Goal: Download file/media

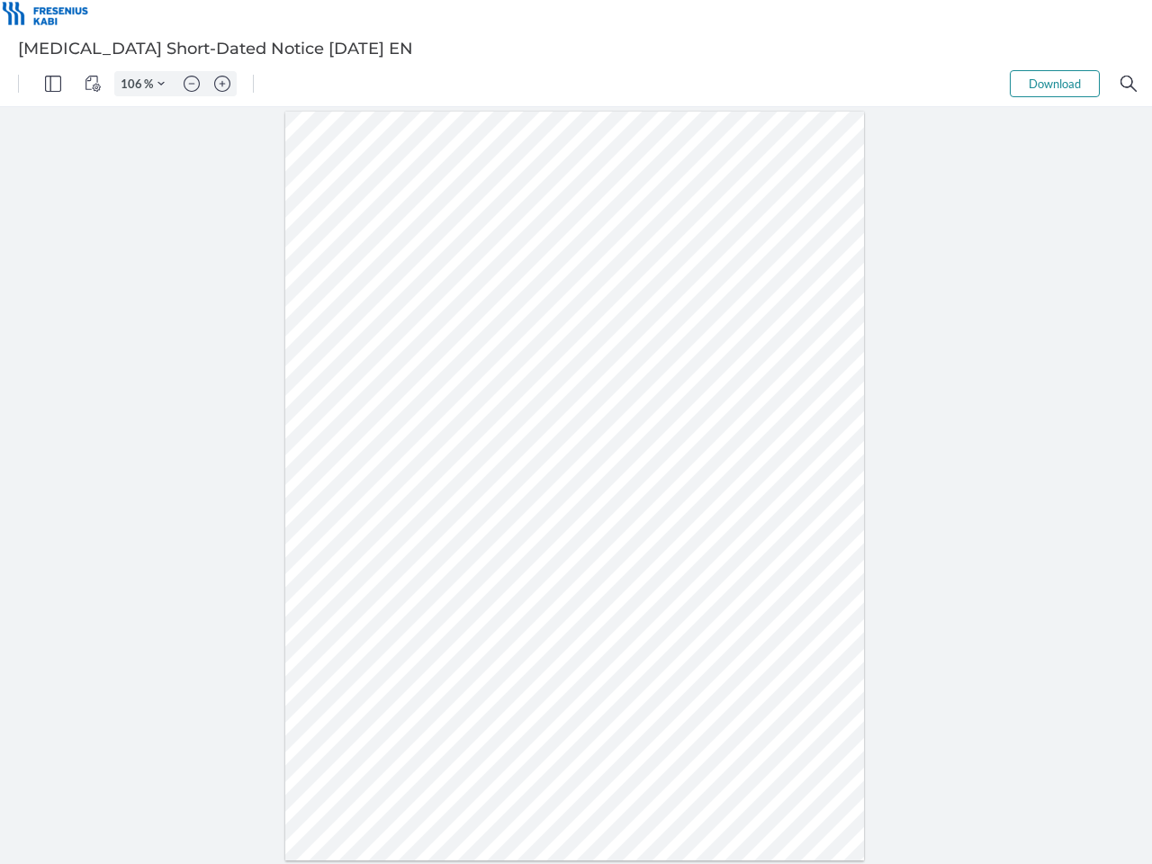
click at [53, 84] on img "Panel" at bounding box center [53, 84] width 16 height 16
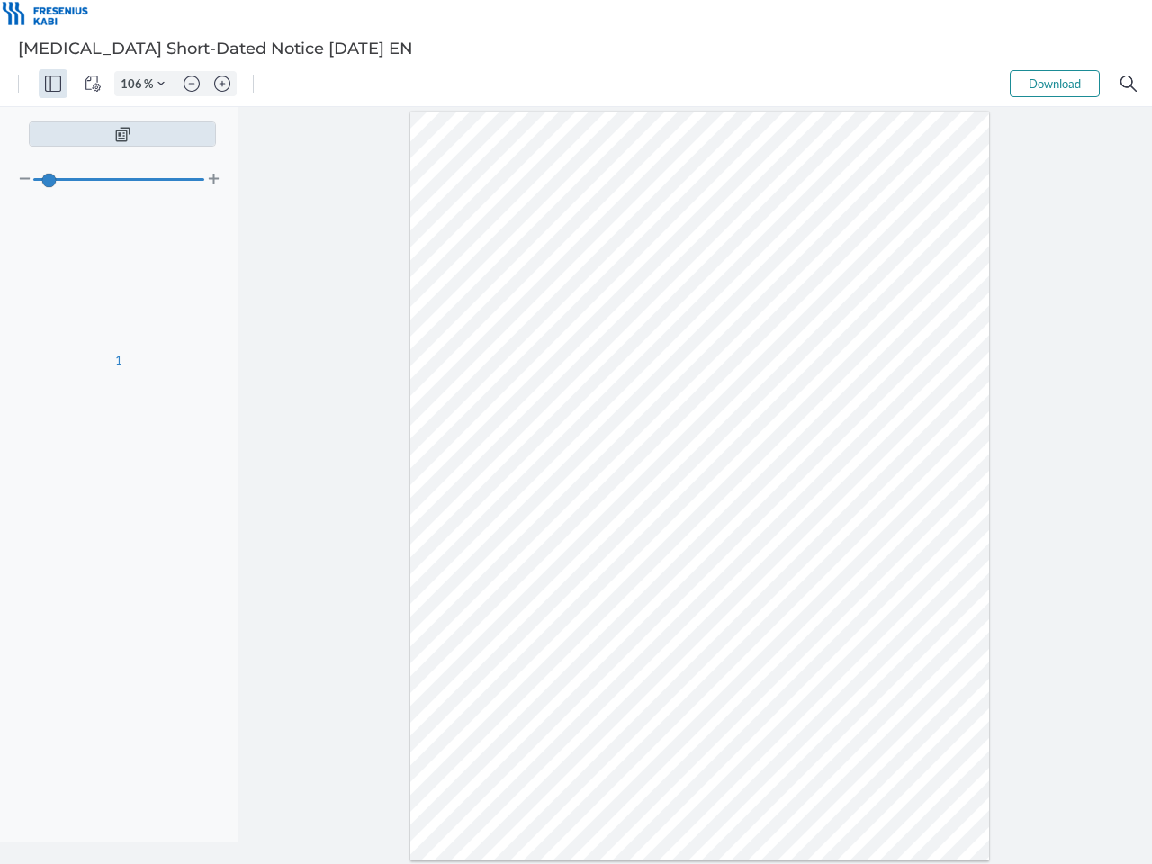
click at [93, 84] on img "View Controls" at bounding box center [93, 84] width 16 height 16
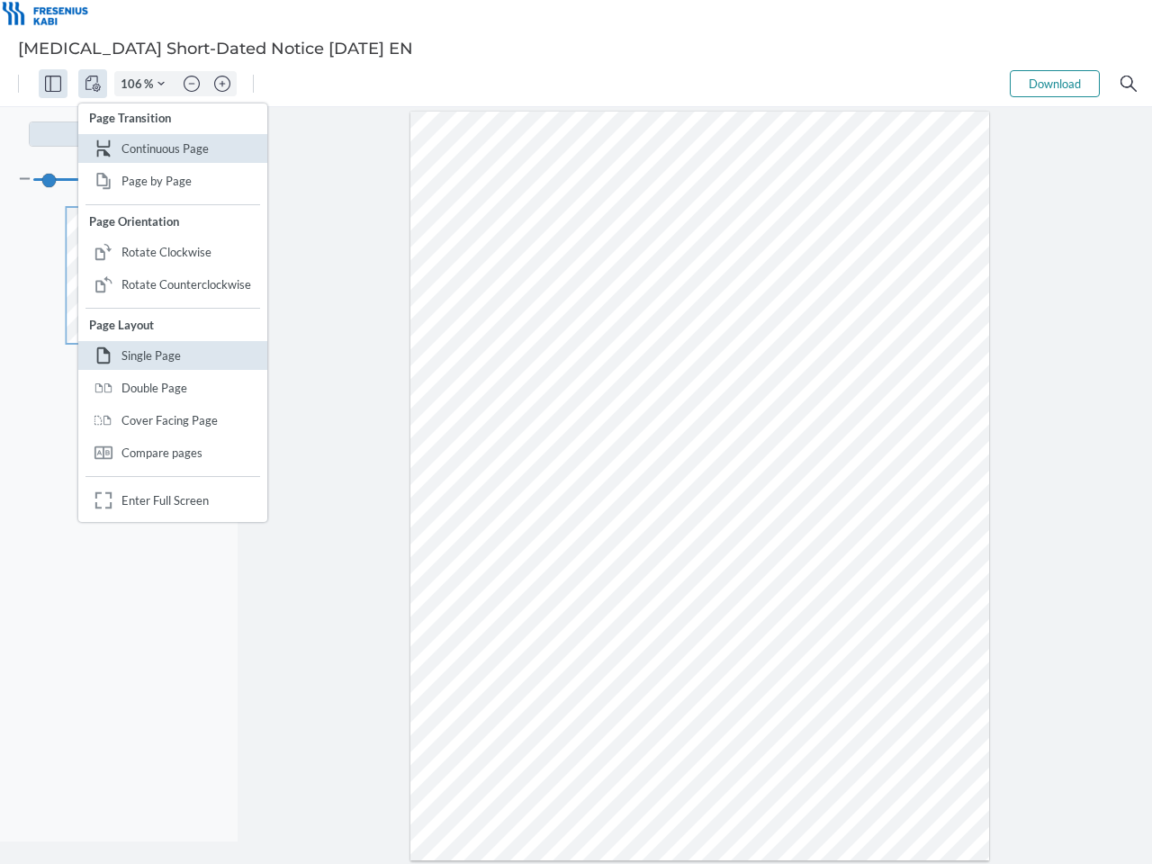
click at [134, 84] on input "106" at bounding box center [129, 84] width 29 height 16
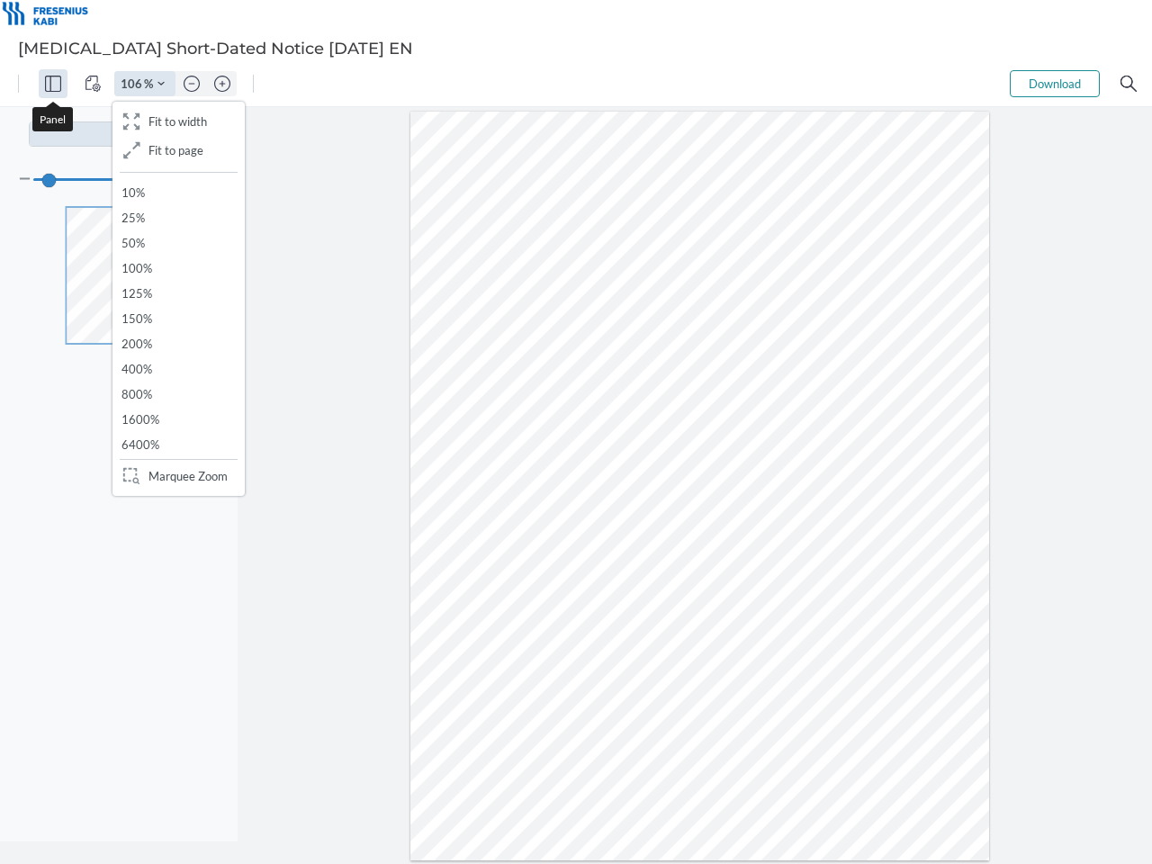
click at [161, 84] on img "Zoom Controls" at bounding box center [161, 83] width 7 height 7
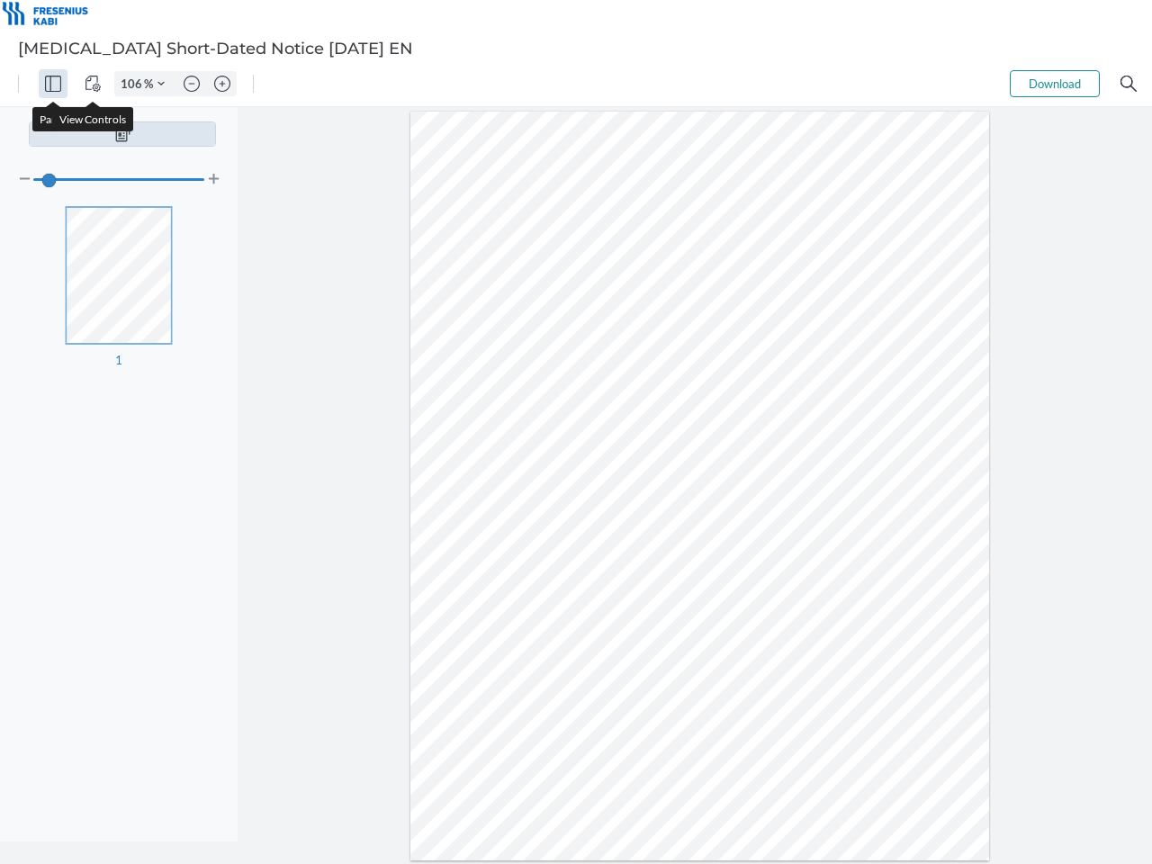
click at [192, 84] on img "Zoom out" at bounding box center [192, 84] width 16 height 16
click at [222, 84] on img "Zoom in" at bounding box center [222, 84] width 16 height 16
type input "106"
click at [1055, 84] on button "Download" at bounding box center [1055, 83] width 90 height 27
click at [1129, 84] on img "Search" at bounding box center [1129, 84] width 16 height 16
